Goal: Find specific page/section: Find specific page/section

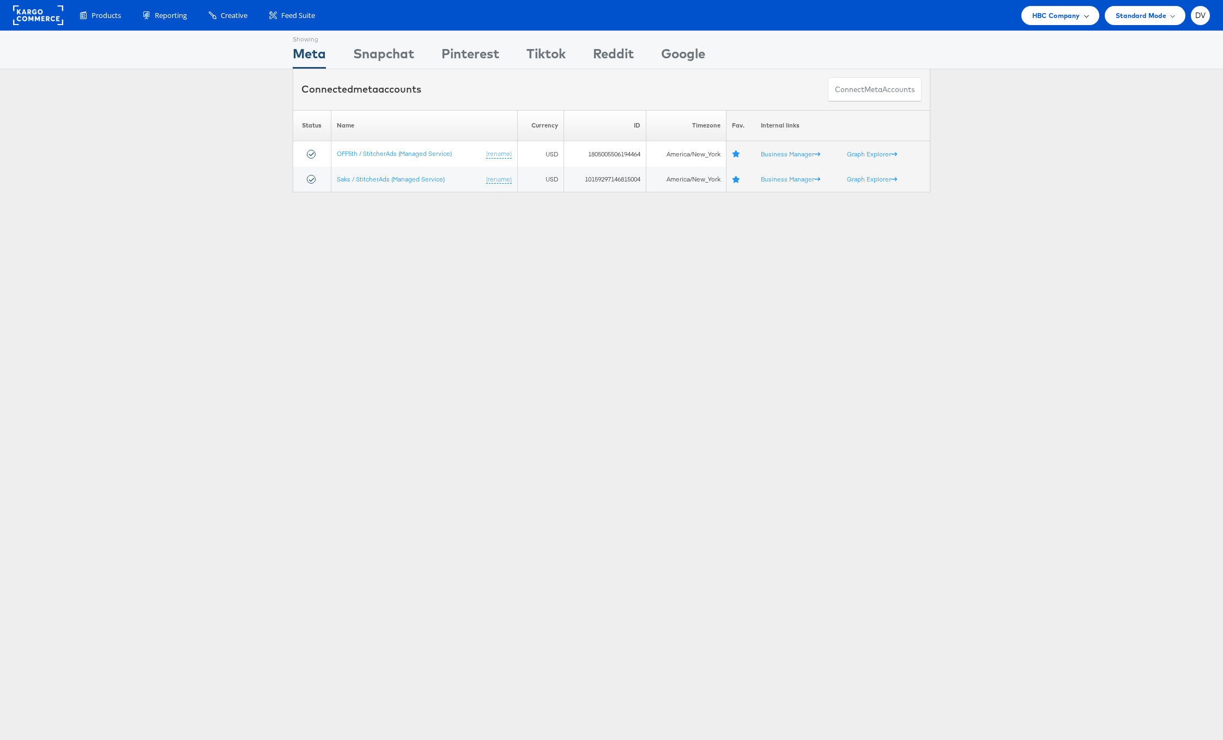
click at [1039, 22] on div "HBC Company" at bounding box center [1061, 15] width 78 height 19
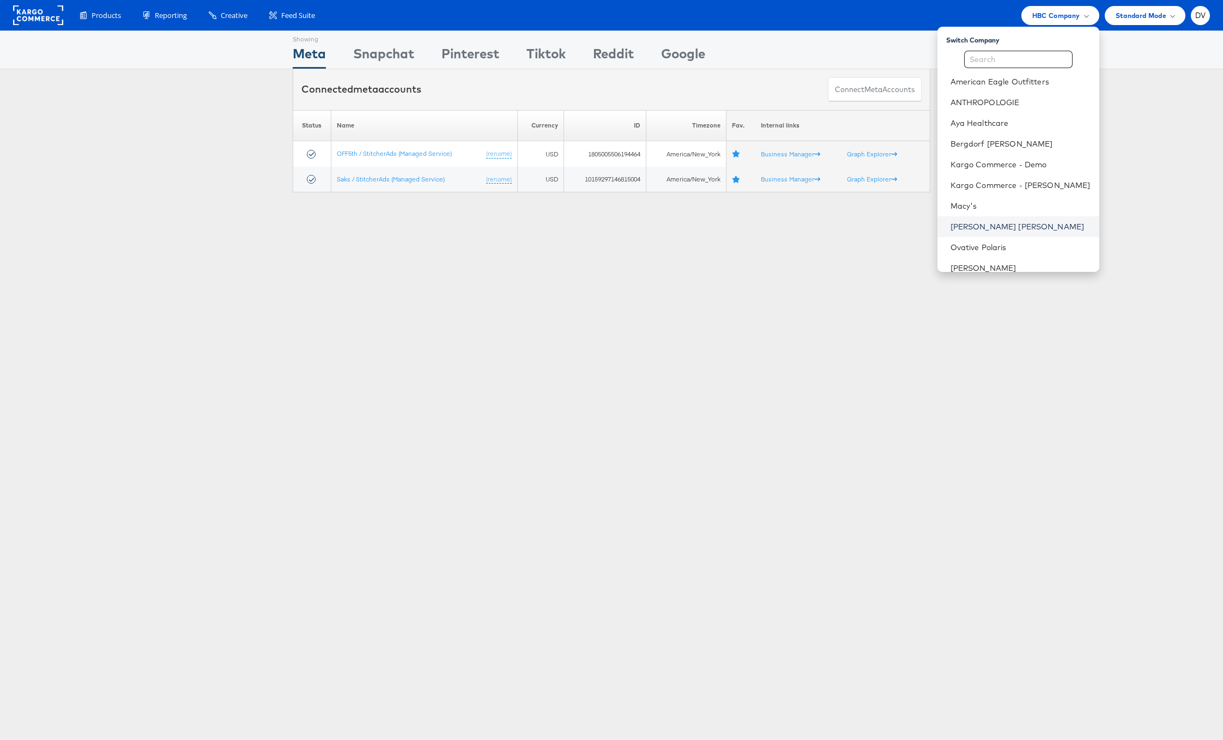
scroll to position [153, 0]
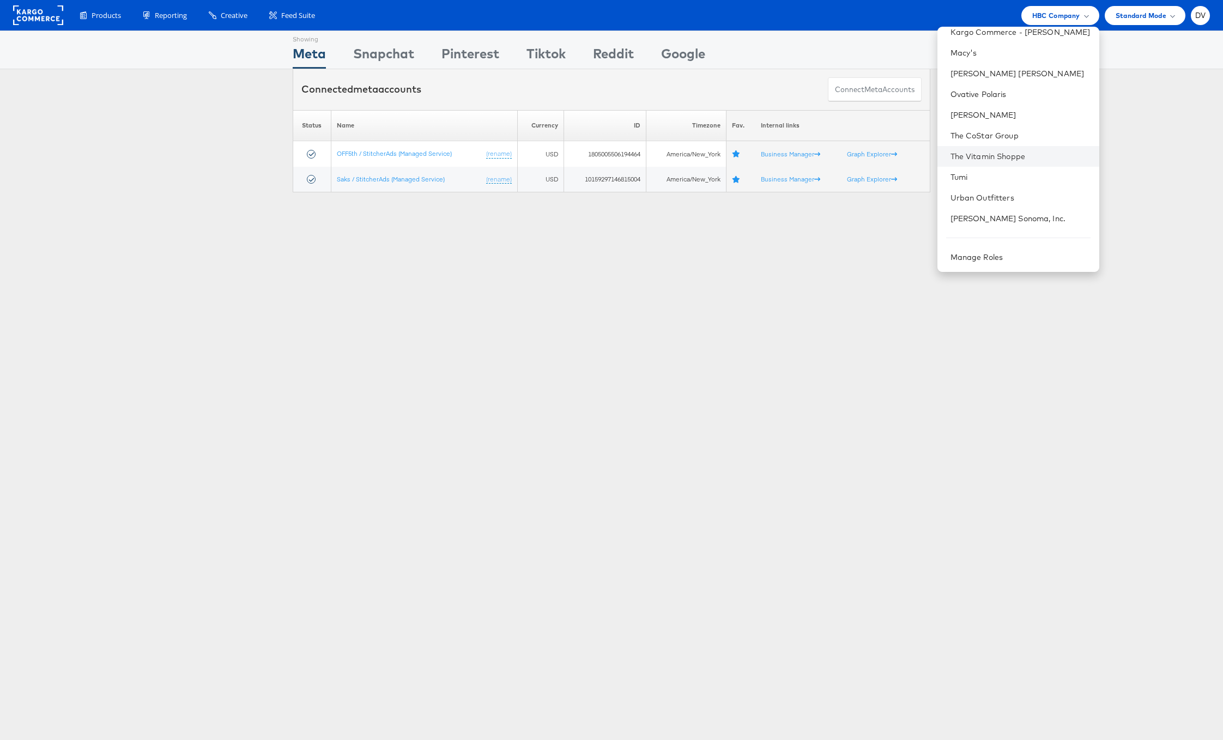
click at [989, 149] on li "The Vitamin Shoppe" at bounding box center [1019, 156] width 162 height 21
click at [994, 152] on link "The Vitamin Shoppe" at bounding box center [1021, 156] width 140 height 11
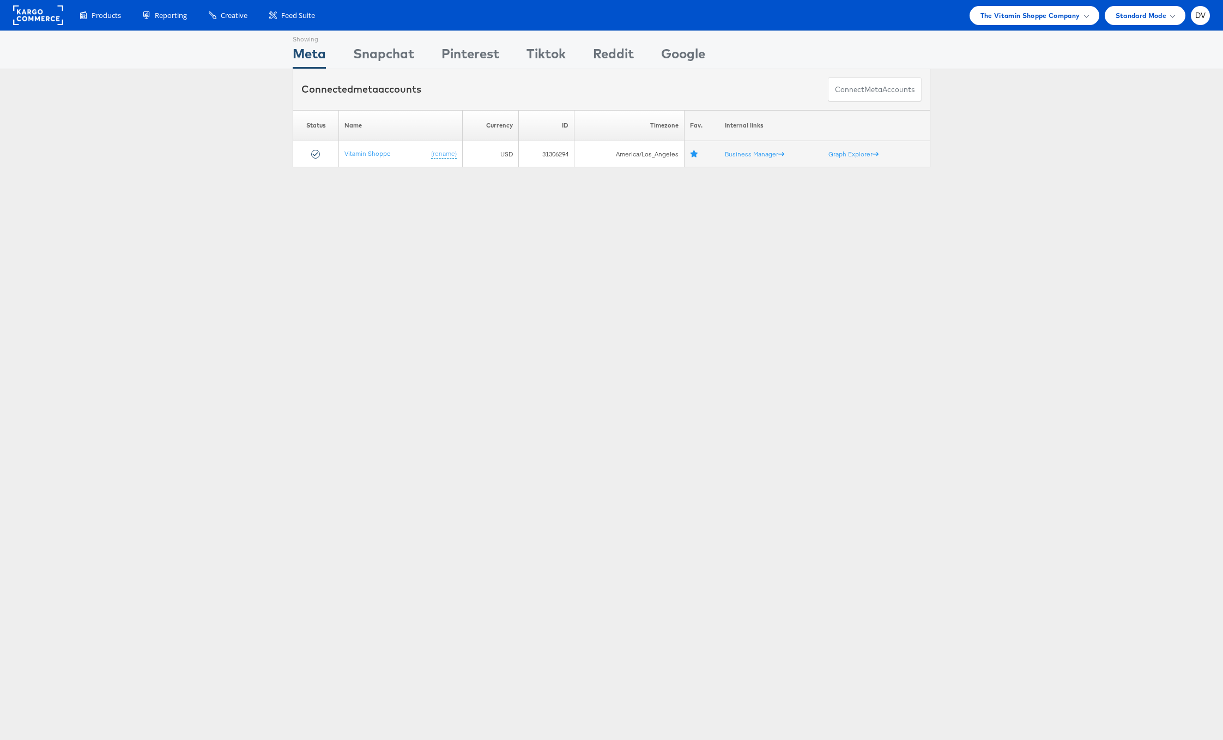
click at [593, 299] on div "Showing Meta Showing Snapchat Showing Pinterest Showing Tiktok Showing Reddit S…" at bounding box center [611, 303] width 1223 height 545
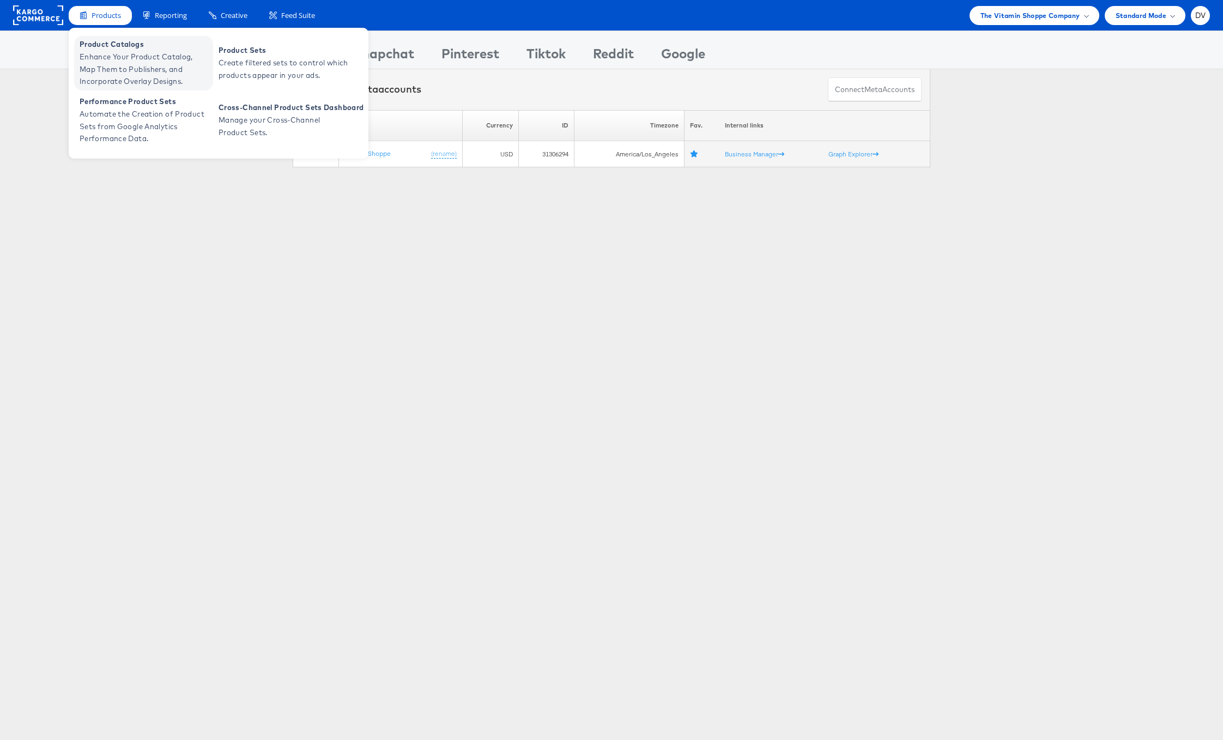
click at [117, 51] on span "Enhance Your Product Catalog, Map Them to Publishers, and Incorporate Overlay D…" at bounding box center [145, 69] width 131 height 37
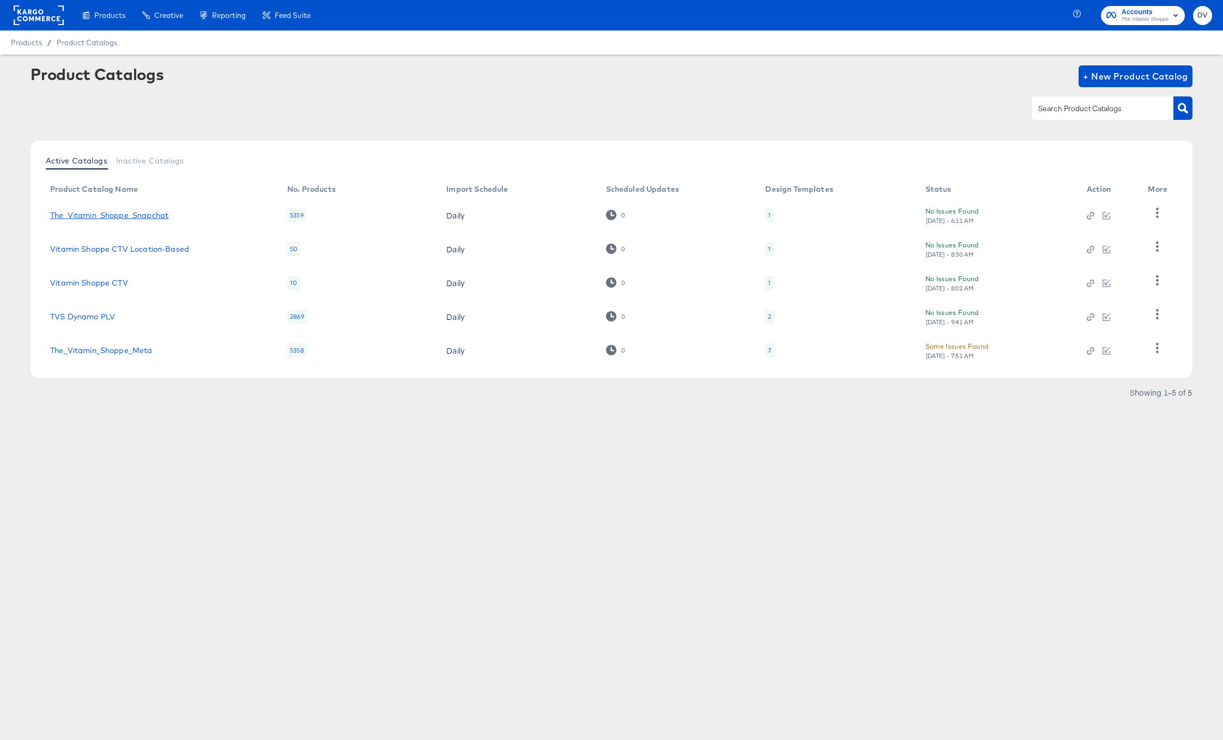
click at [123, 214] on link "The_Vitamin_Shoppe_Snapchat" at bounding box center [109, 215] width 118 height 9
